Goal: Task Accomplishment & Management: Complete application form

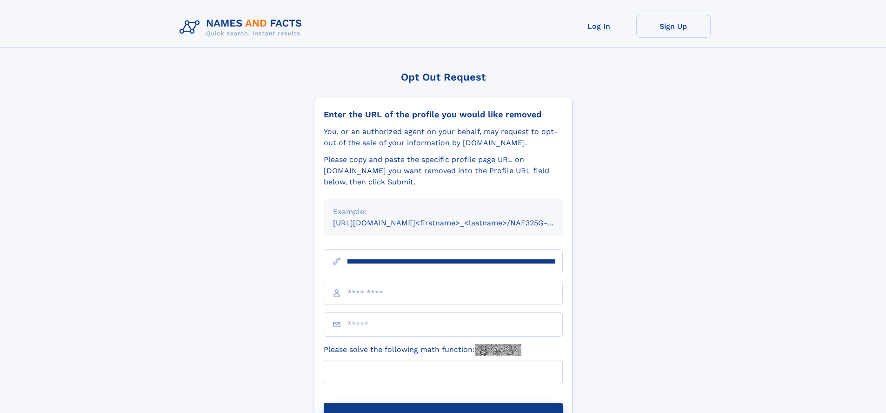
scroll to position [0, 113]
type input "**********"
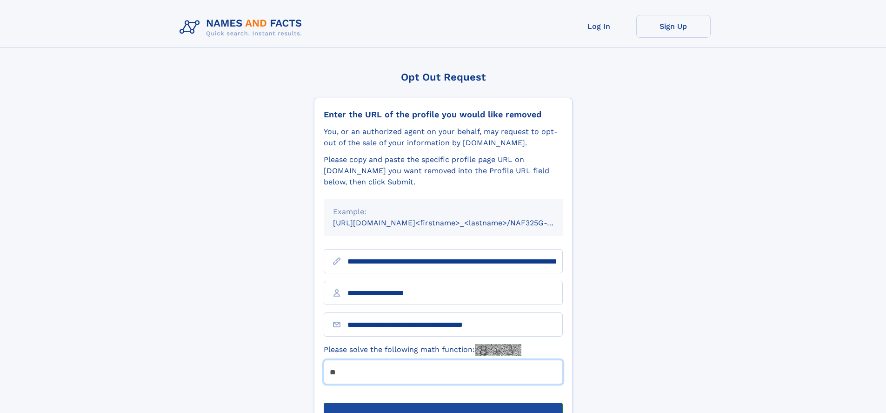
type input "**"
click at [443, 402] on button "Submit Opt Out Request" at bounding box center [443, 417] width 239 height 30
